Goal: Transaction & Acquisition: Purchase product/service

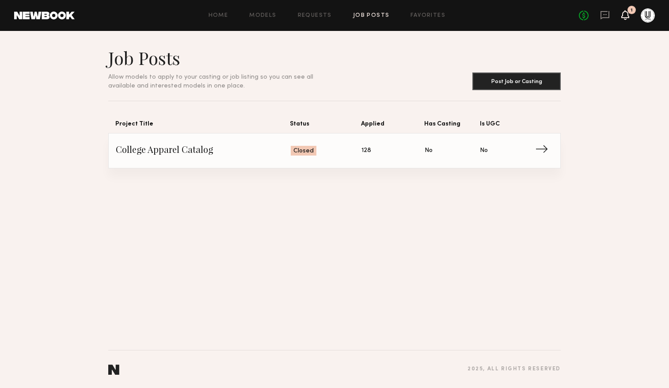
click at [631, 17] on div "No fees up to $5,000 1" at bounding box center [617, 15] width 76 height 14
click at [627, 16] on icon at bounding box center [625, 14] width 7 height 6
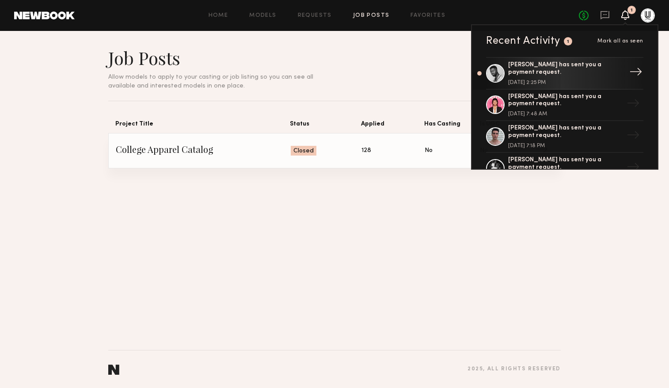
click at [522, 71] on div "[PERSON_NAME] has sent you a payment request." at bounding box center [565, 68] width 115 height 15
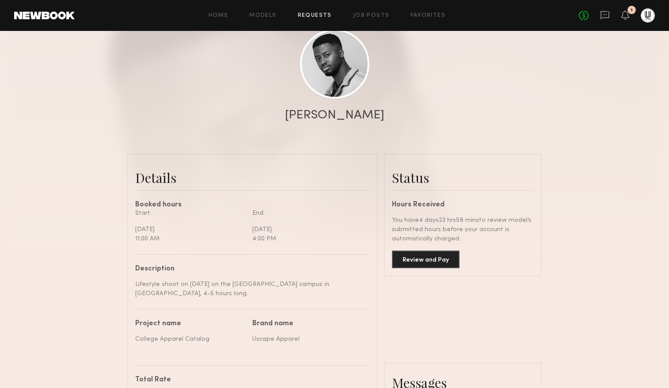
scroll to position [101, 0]
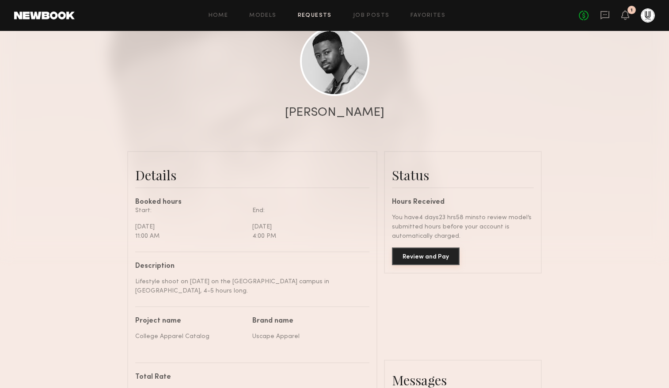
click at [427, 257] on button "Review and Pay" at bounding box center [426, 256] width 68 height 18
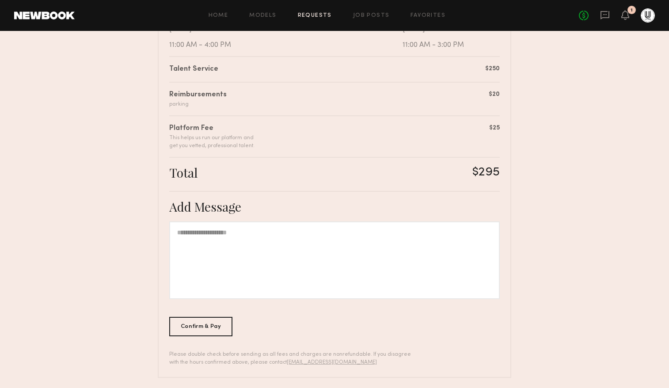
scroll to position [210, 0]
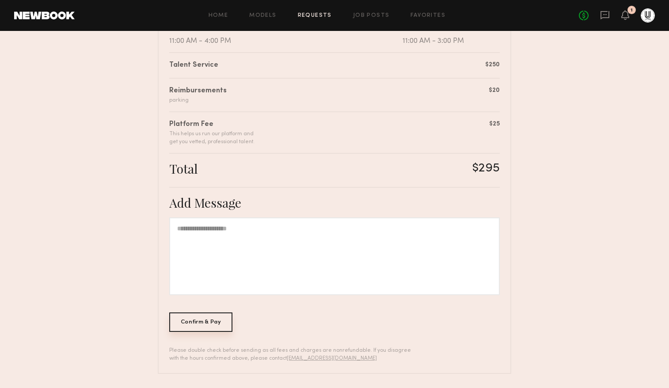
click at [217, 317] on div "Confirm & Pay" at bounding box center [200, 321] width 63 height 19
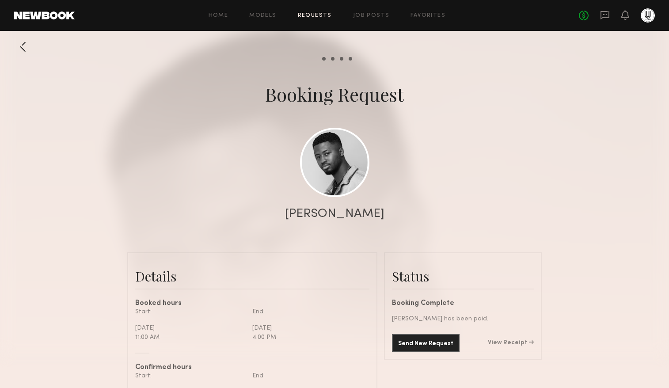
scroll to position [676, 0]
